Goal: Book appointment/travel/reservation

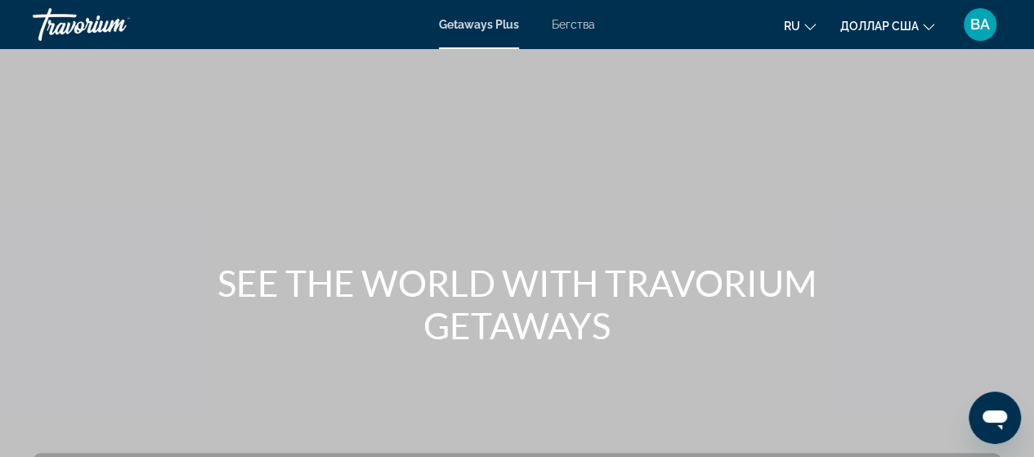
click at [570, 22] on font "Бегства" at bounding box center [573, 24] width 43 height 13
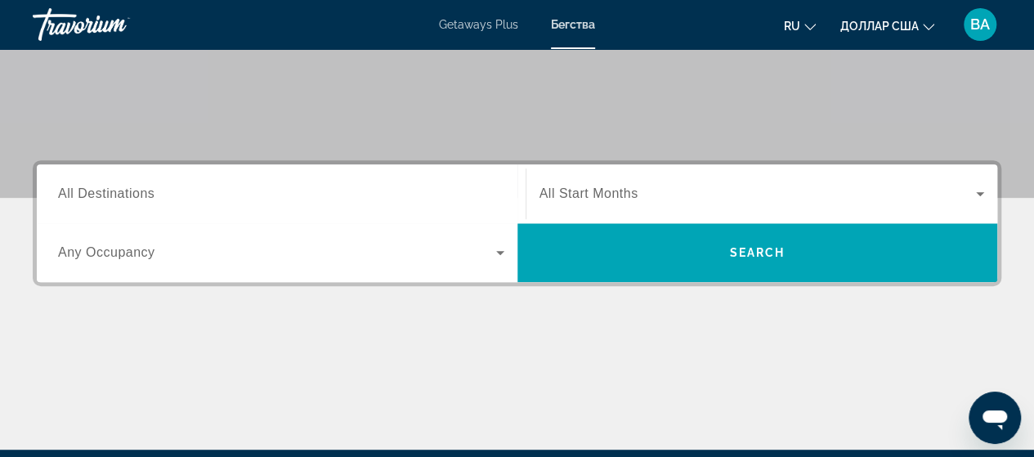
scroll to position [294, 0]
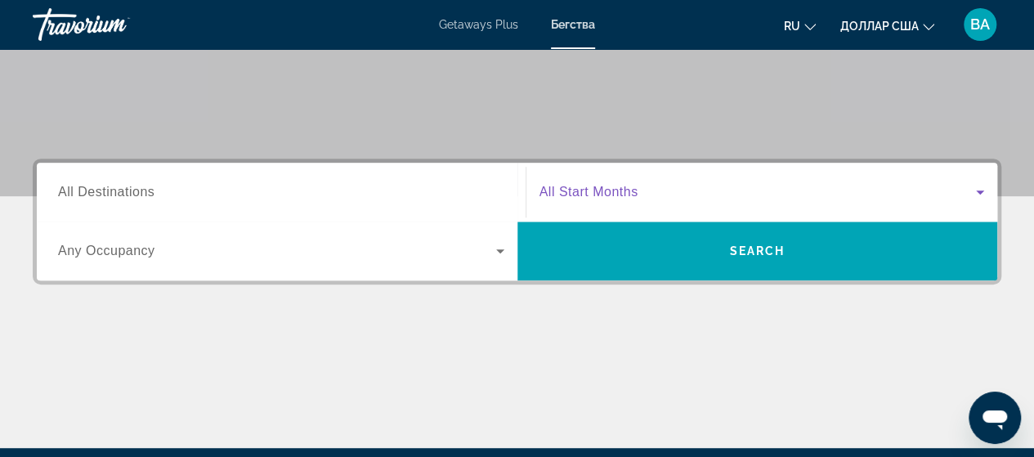
click at [733, 195] on span "Search widget" at bounding box center [757, 192] width 437 height 20
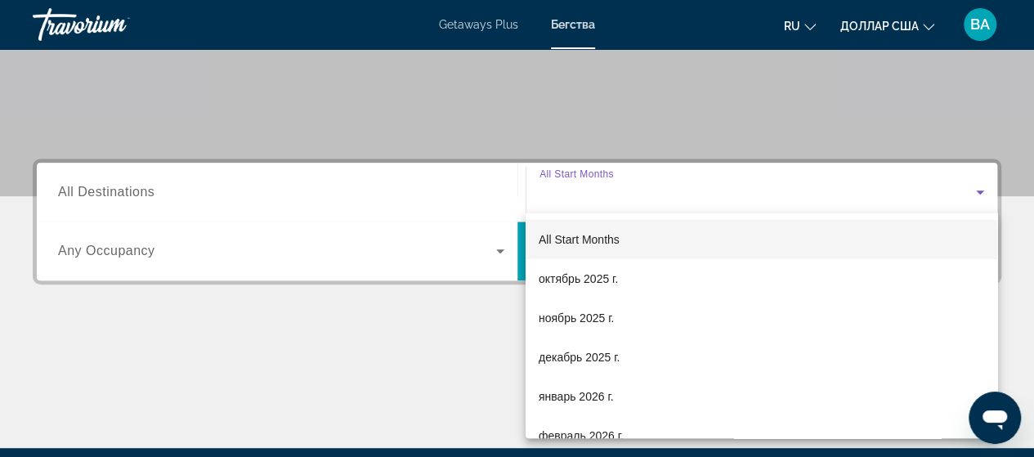
scroll to position [399, 0]
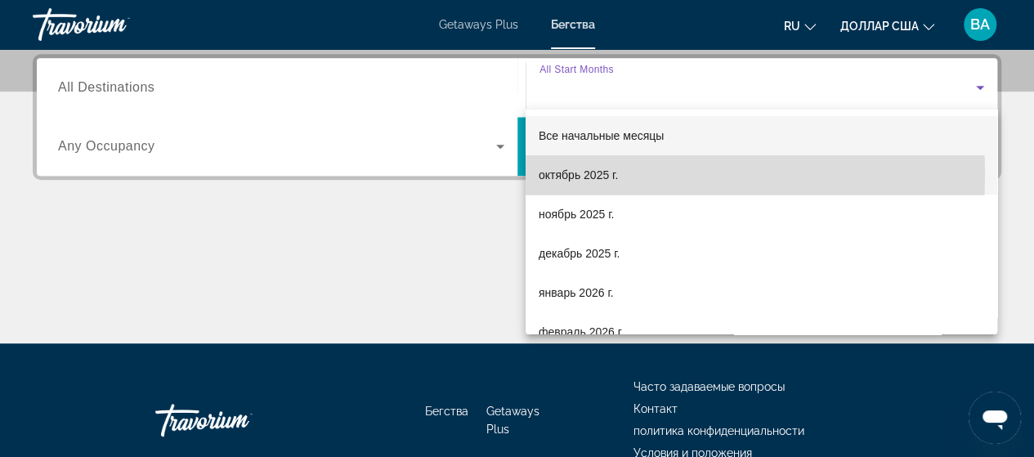
click at [605, 174] on font "октябрь 2025 г." at bounding box center [578, 174] width 79 height 13
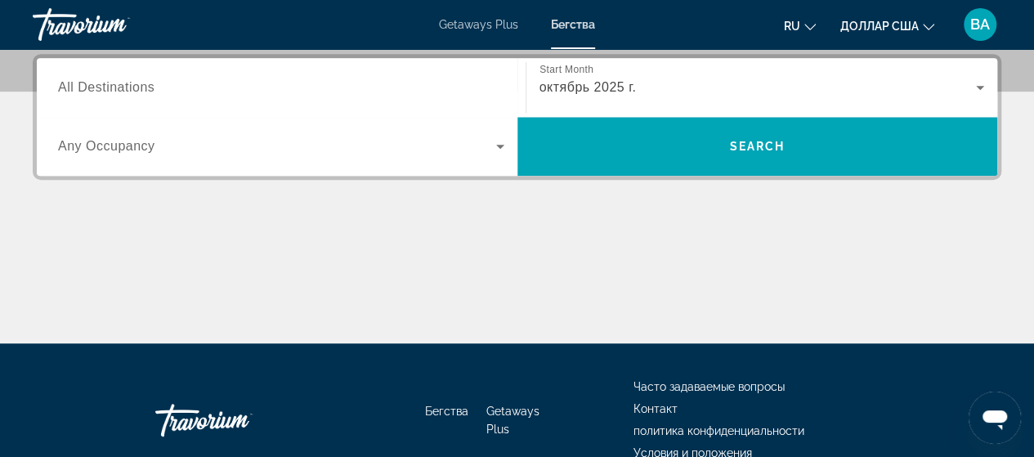
click at [83, 144] on span "Any Occupancy" at bounding box center [106, 146] width 97 height 14
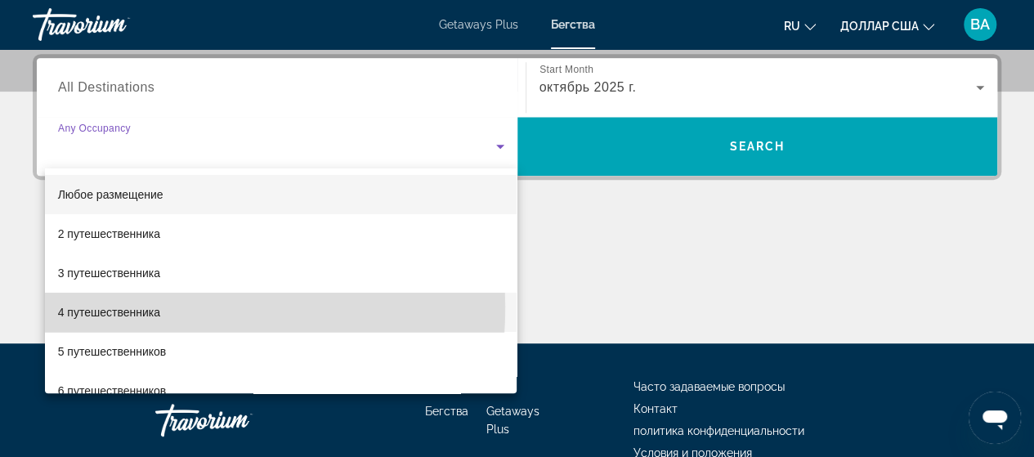
click at [108, 307] on font "4 путешественника" at bounding box center [109, 312] width 102 height 13
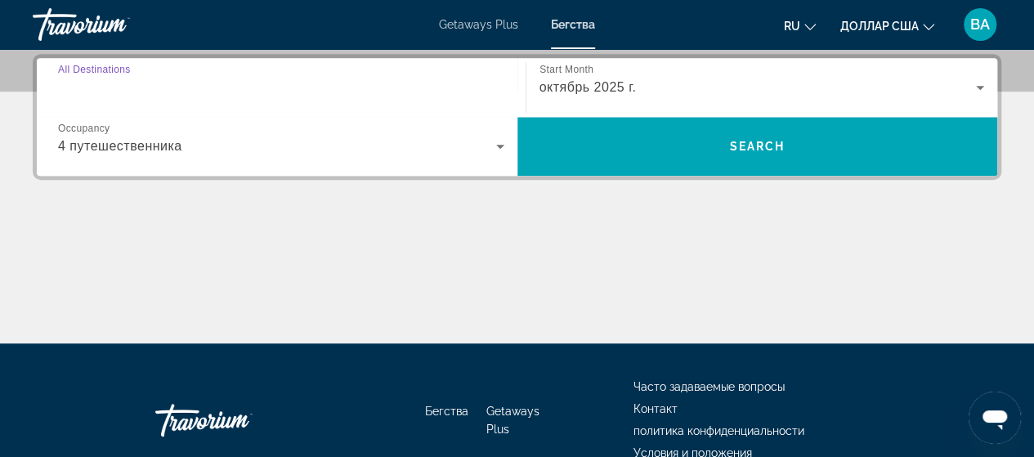
click at [195, 87] on input "Destination All Destinations" at bounding box center [281, 88] width 446 height 20
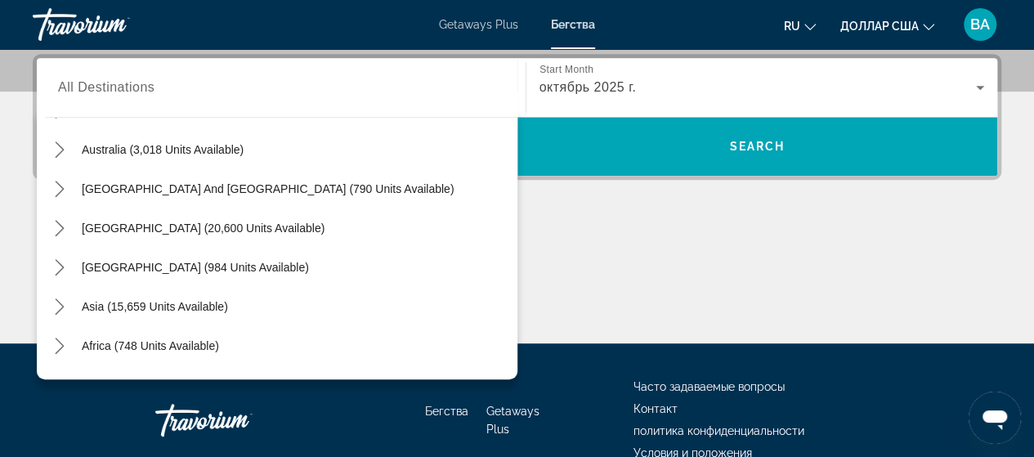
scroll to position [199, 0]
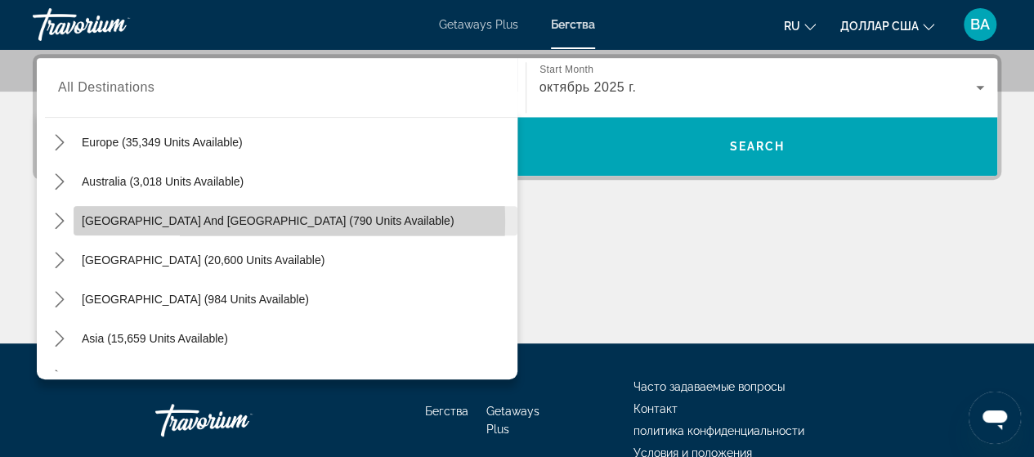
click at [238, 220] on span "[GEOGRAPHIC_DATA] and [GEOGRAPHIC_DATA] (790 units available)" at bounding box center [268, 220] width 372 height 13
type input "**********"
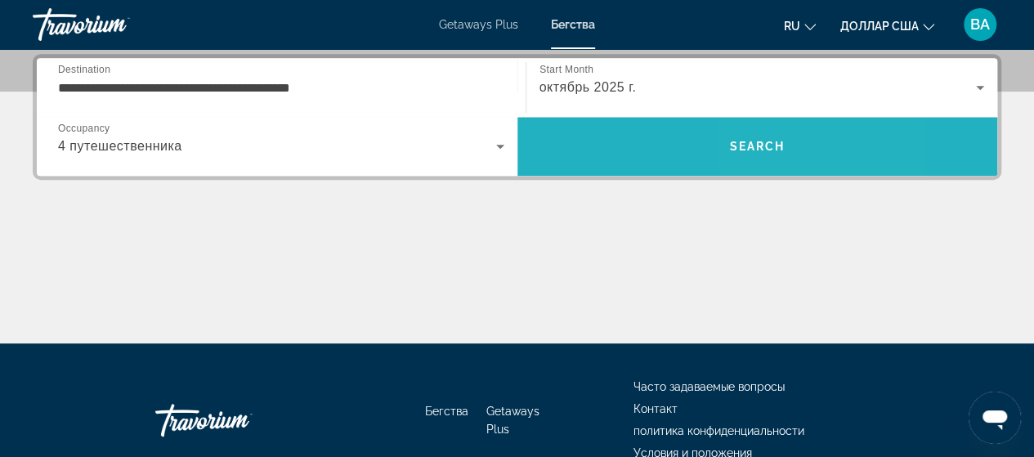
click at [755, 153] on span "Search" at bounding box center [757, 146] width 481 height 39
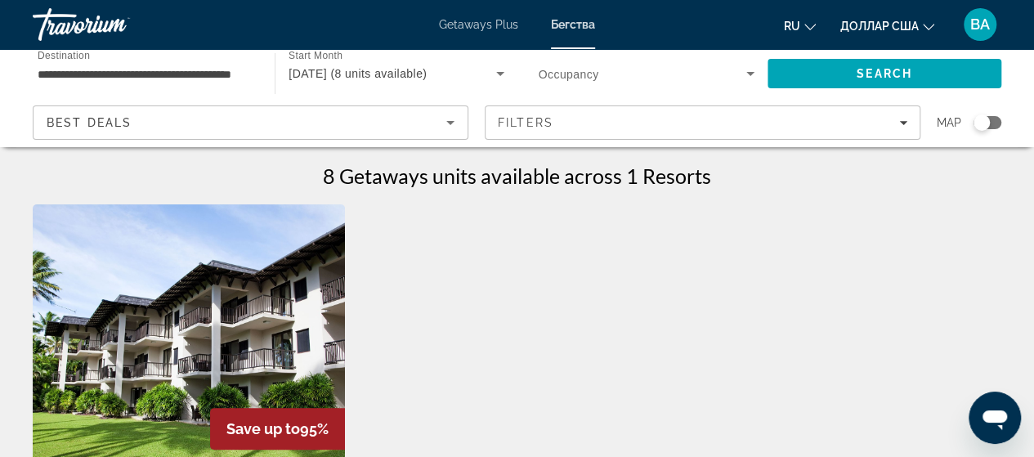
click at [918, 29] on font "доллар США" at bounding box center [879, 26] width 78 height 13
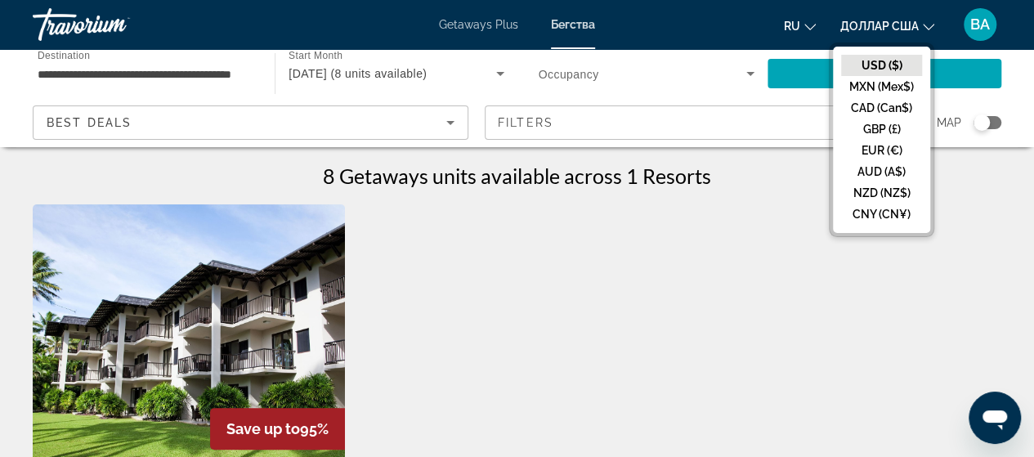
click at [472, 27] on font "Getaways Plus" at bounding box center [478, 24] width 79 height 13
